Goal: Task Accomplishment & Management: Complete application form

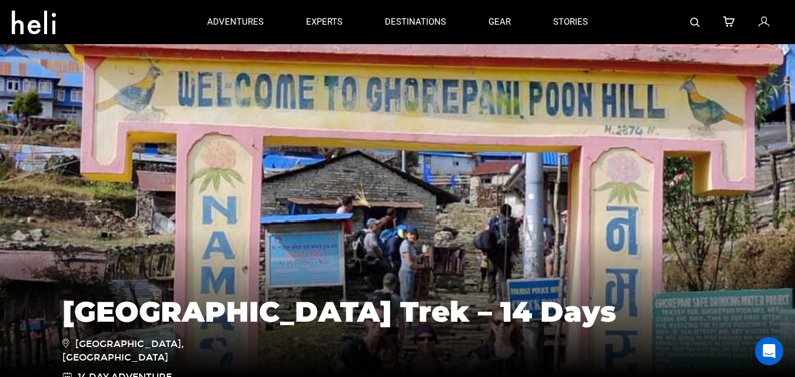
click at [764, 23] on icon at bounding box center [763, 22] width 11 height 15
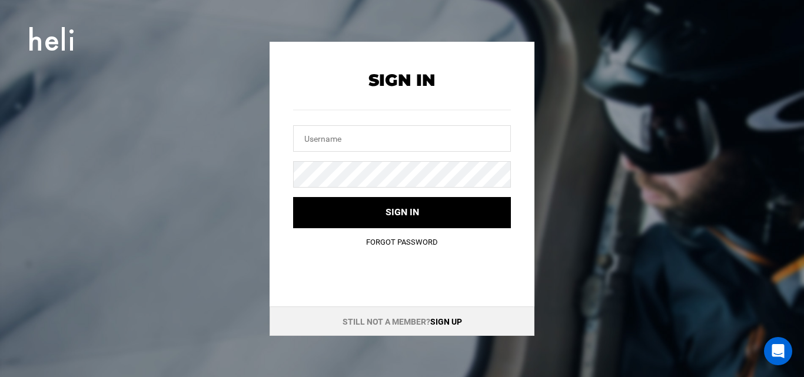
click at [446, 321] on link "Sign up" at bounding box center [446, 321] width 32 height 9
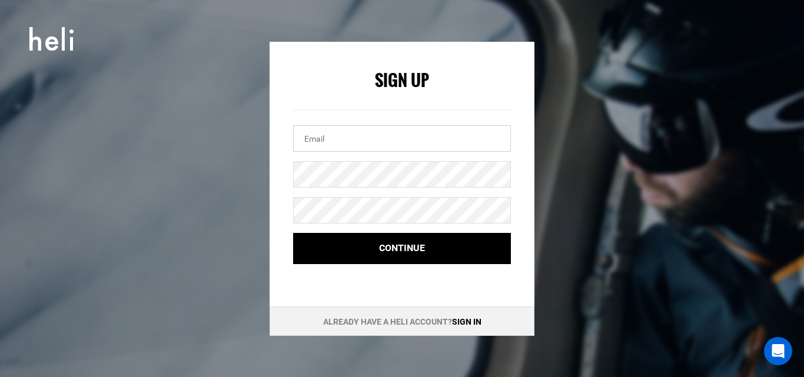
click at [345, 134] on input "email" at bounding box center [402, 138] width 218 height 26
click at [337, 139] on input "email" at bounding box center [402, 138] width 218 height 26
click at [337, 138] on input "email" at bounding box center [402, 138] width 218 height 26
